Goal: Task Accomplishment & Management: Use online tool/utility

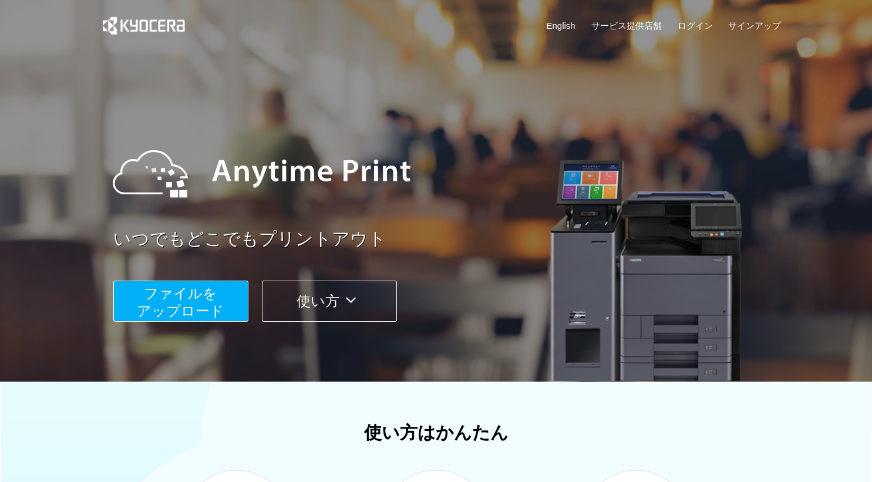
click at [217, 308] on span "ファイルを ​​アップロード" at bounding box center [180, 301] width 87 height 33
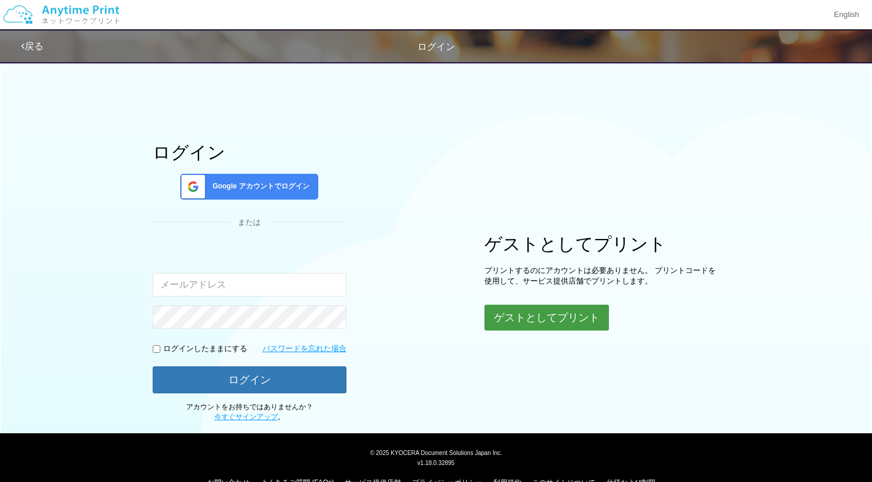
click at [492, 306] on button "ゲストとしてプリント" at bounding box center [546, 318] width 124 height 26
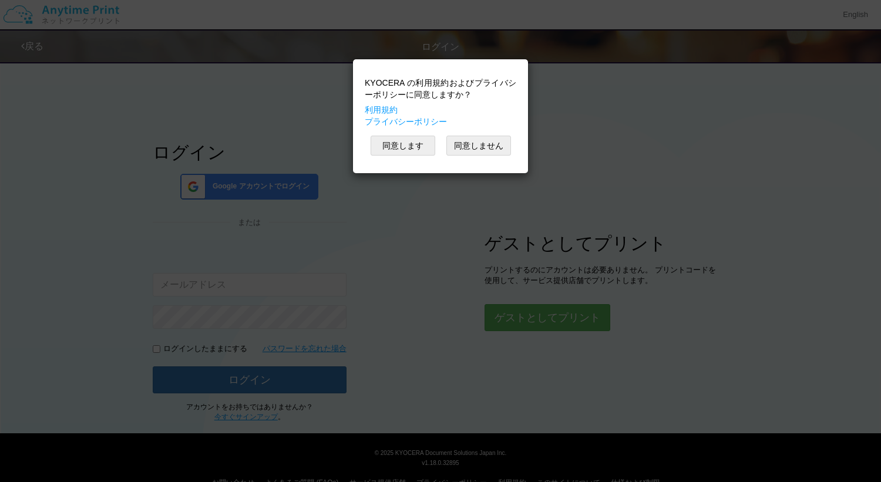
click at [421, 157] on div "KYOCERA の利用規約およびプライバシーポリシーに同意しますか？ 利用規約 プライバシーポリシー 同意します 同意しません" at bounding box center [440, 116] width 163 height 102
click at [420, 151] on button "同意します" at bounding box center [402, 146] width 65 height 20
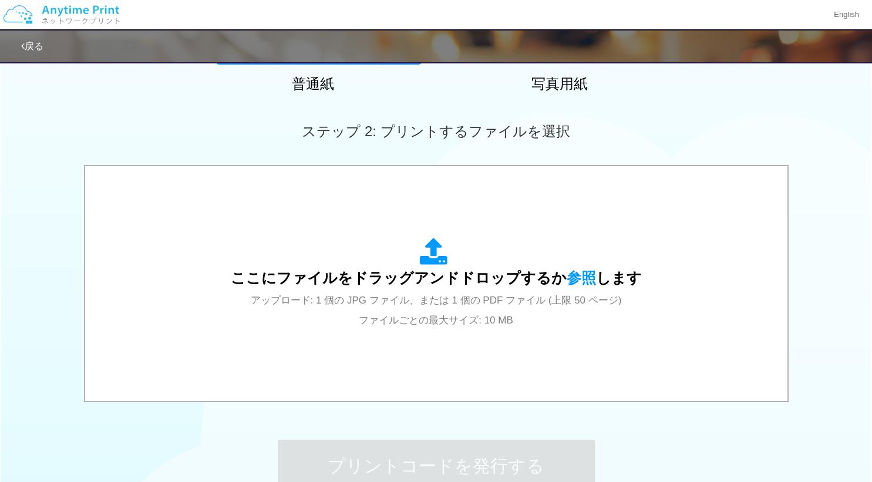
scroll to position [282, 0]
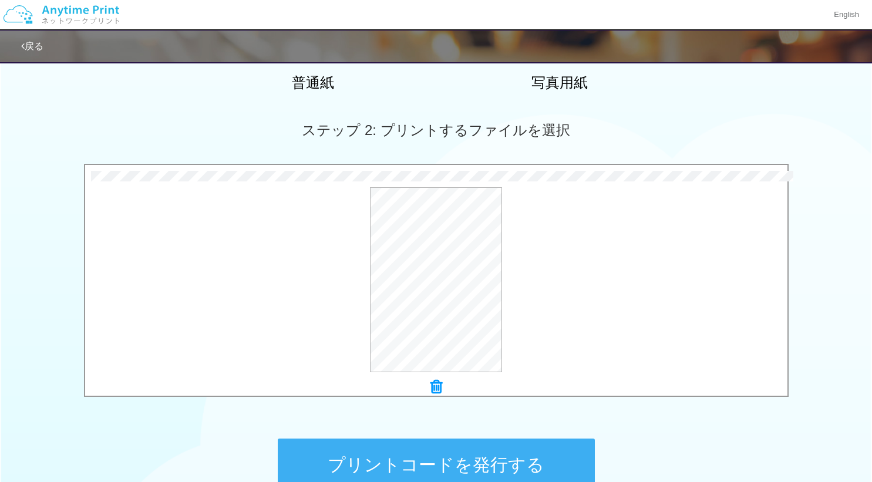
click at [416, 457] on button "プリントコードを発行する" at bounding box center [436, 465] width 317 height 53
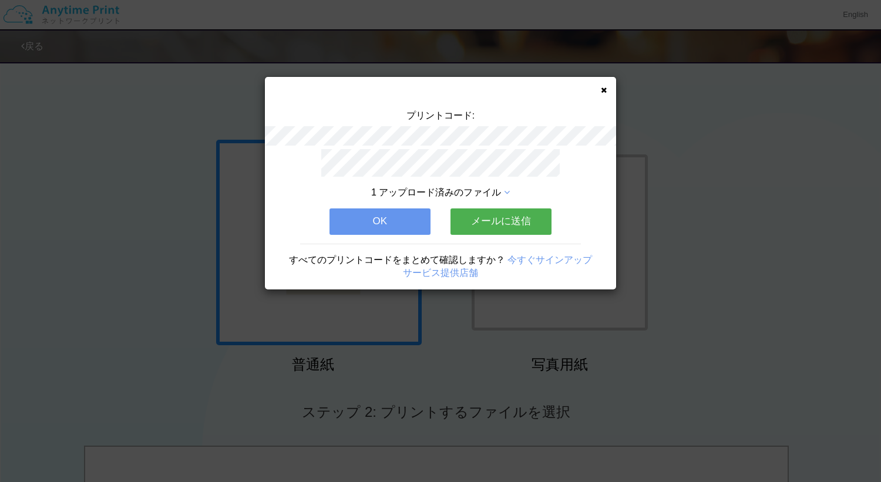
click at [416, 457] on div "プリントコード: 1 アップロード済みのファイル OK メールに送信 すべてのプリントコードをまとめて確認しますか？ 今すぐサインアップ サービス提供店舗" at bounding box center [440, 241] width 881 height 482
drag, startPoint x: 416, startPoint y: 457, endPoint x: 405, endPoint y: 487, distance: 31.8
click at [405, 481] on html "プリントコード: 1 アップロード済みのファイル OK メールに送信 すべてのプリントコードをまとめて確認しますか？ 今すぐサインアップ サービス提供店舗 E…" at bounding box center [440, 241] width 881 height 482
click at [605, 91] on icon at bounding box center [604, 90] width 6 height 8
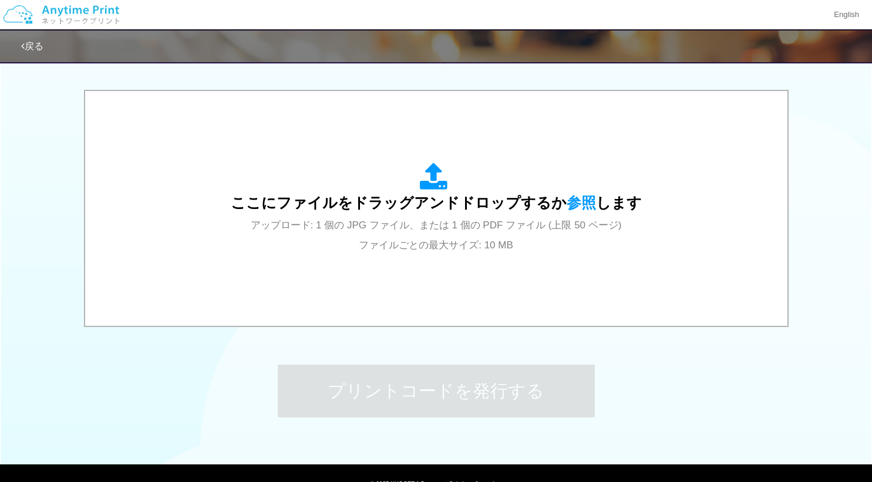
scroll to position [411, 0]
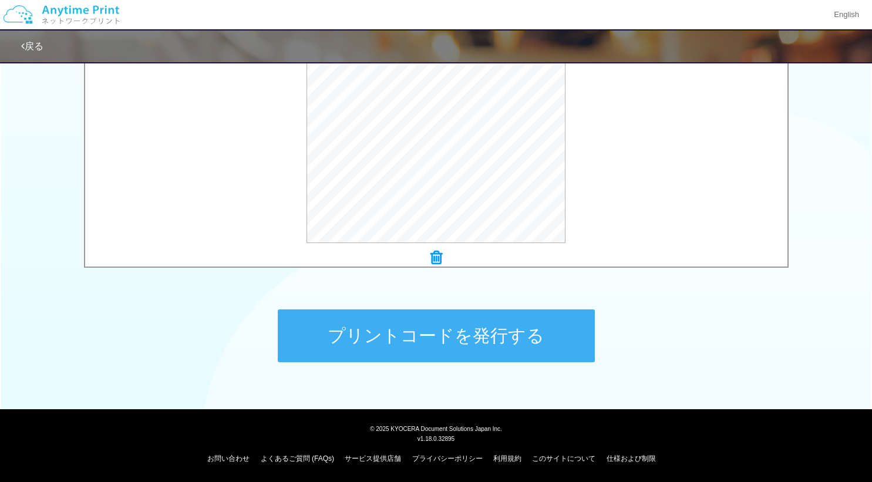
click at [353, 326] on button "プリントコードを発行する" at bounding box center [436, 335] width 317 height 53
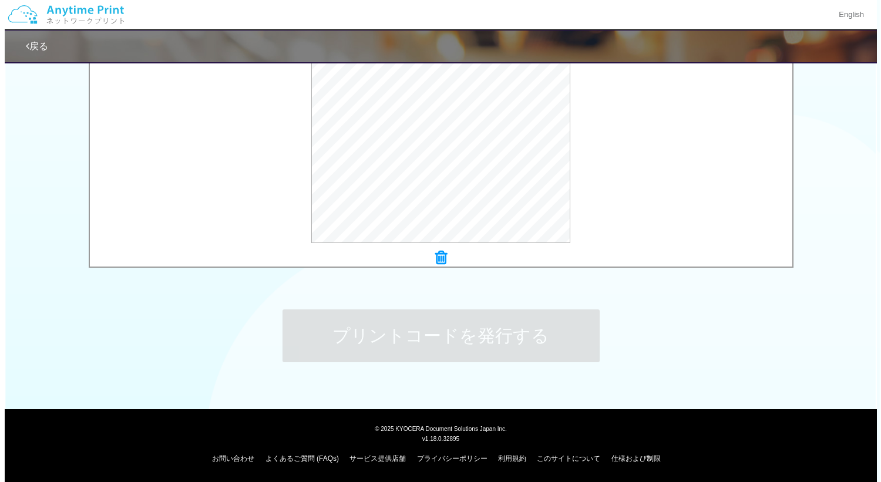
scroll to position [0, 0]
